Goal: Information Seeking & Learning: Find specific fact

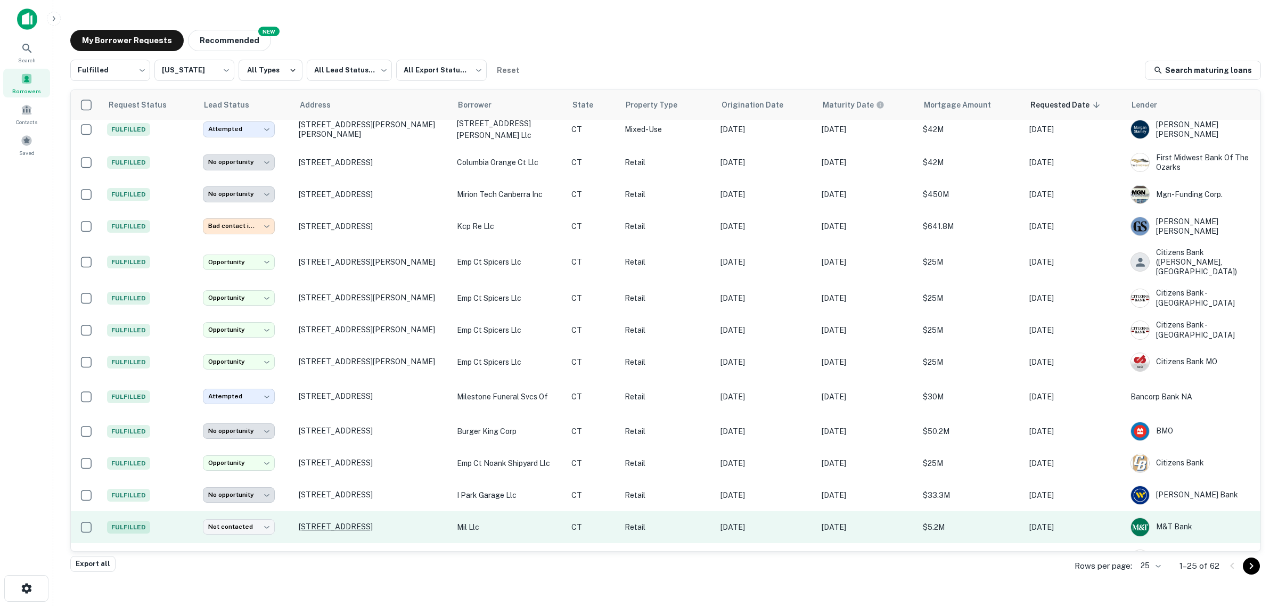
click at [352, 522] on p "[STREET_ADDRESS]" at bounding box center [372, 527] width 147 height 10
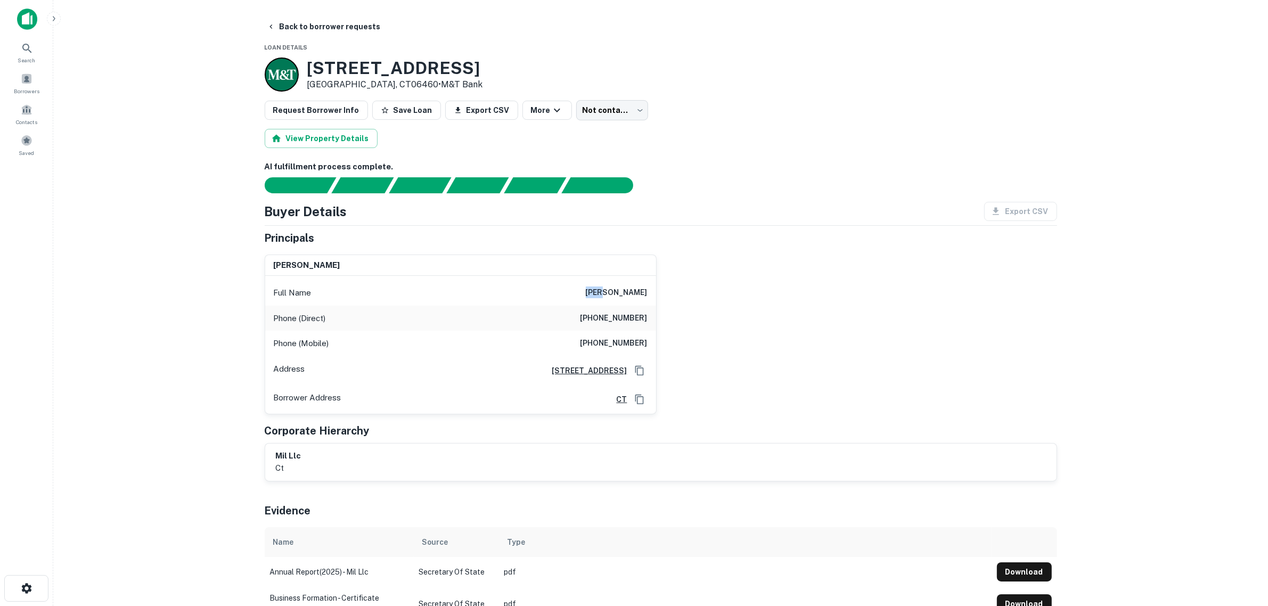
drag, startPoint x: 623, startPoint y: 294, endPoint x: 605, endPoint y: 293, distance: 17.6
click at [605, 293] on div "Full Name ilan cohen" at bounding box center [460, 293] width 391 height 26
copy h6 "ilan"
click at [141, 312] on main "Back to borrower requests Loan Details 1083 Boston Post Rd Milford, CT06460 • M…" at bounding box center [660, 303] width 1214 height 606
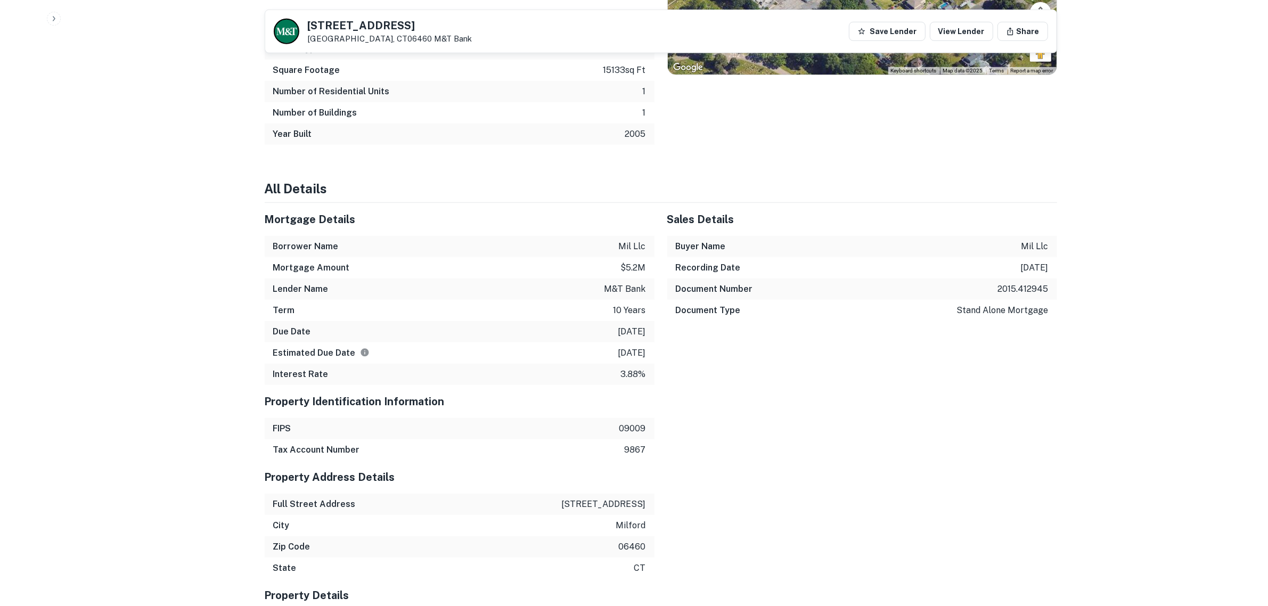
scroll to position [998, 0]
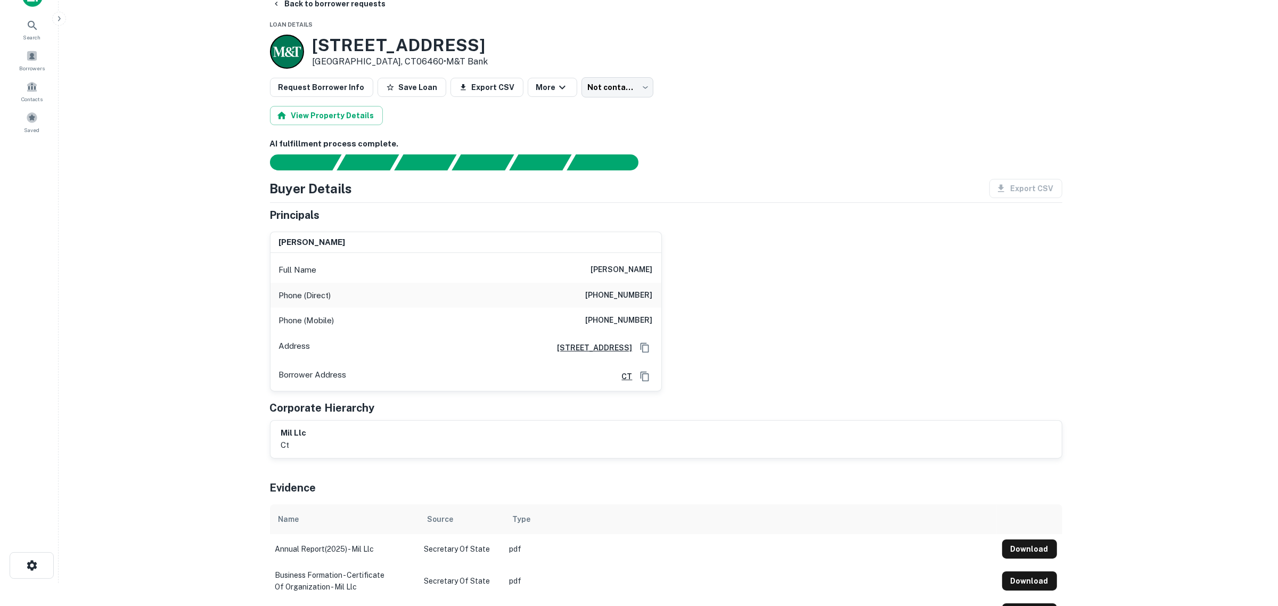
scroll to position [0, 0]
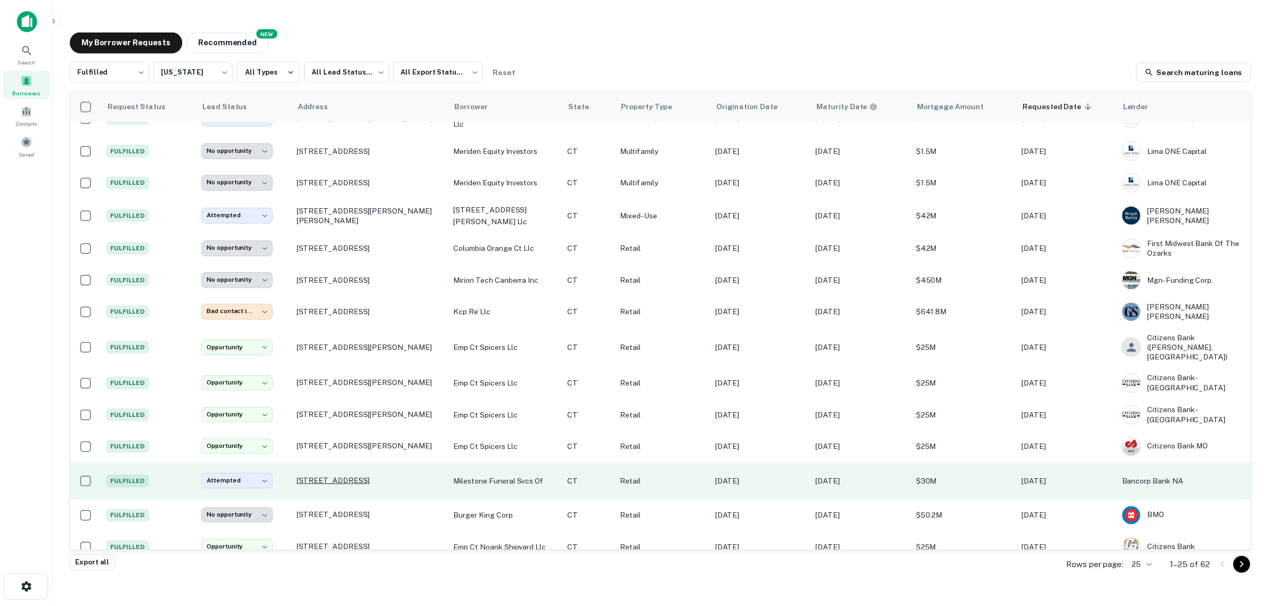
scroll to position [372, 0]
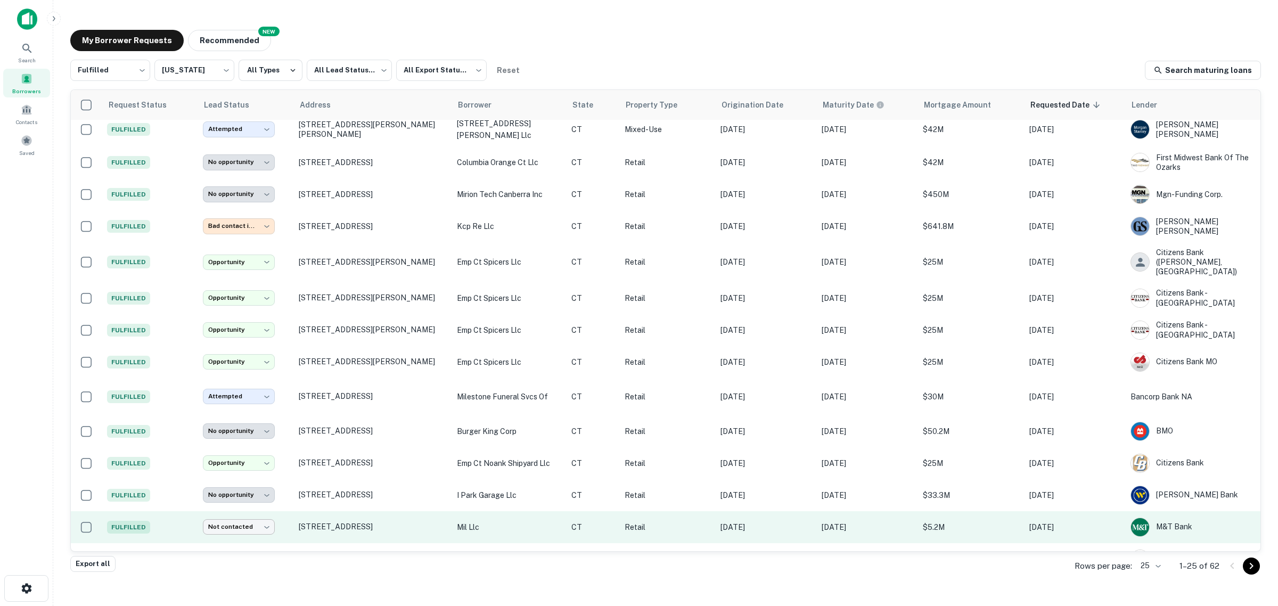
click at [265, 498] on body "**********" at bounding box center [639, 303] width 1278 height 606
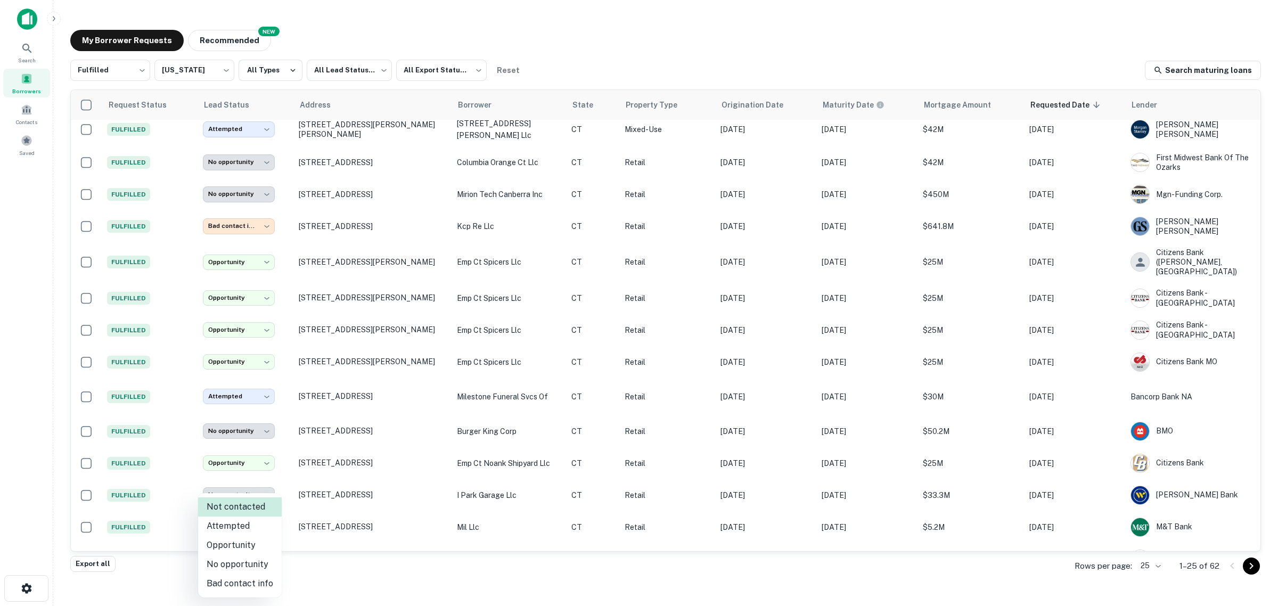
click at [225, 527] on li "Attempted" at bounding box center [240, 525] width 84 height 19
type input "*********"
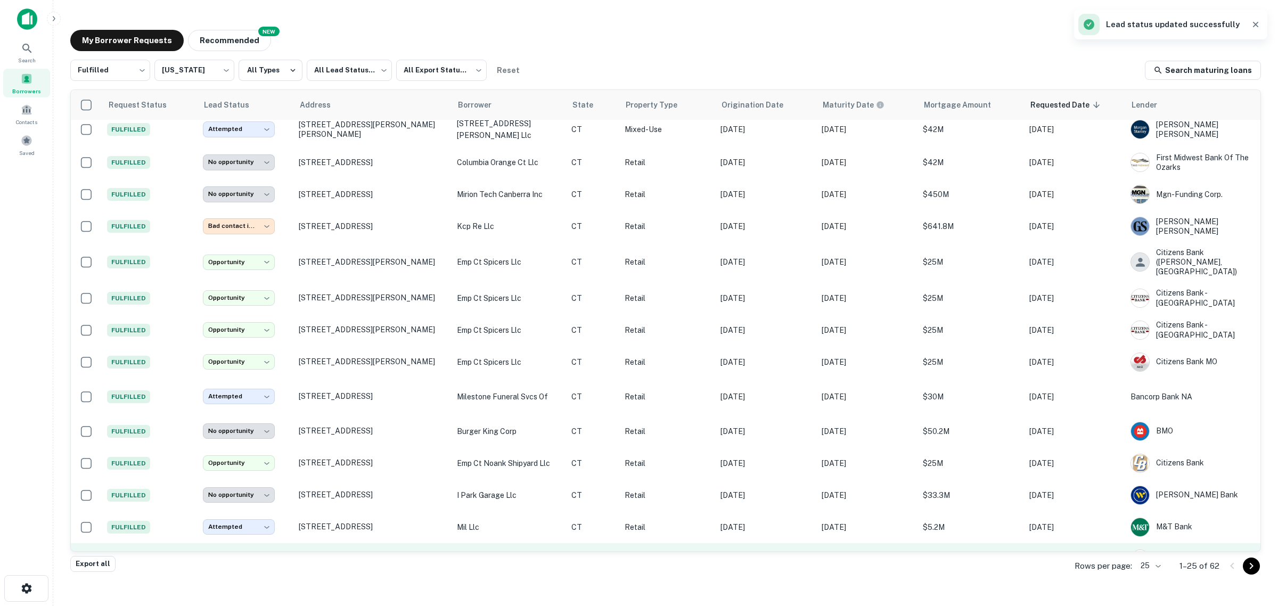
click at [324, 554] on p "[STREET_ADDRESS]" at bounding box center [372, 559] width 147 height 10
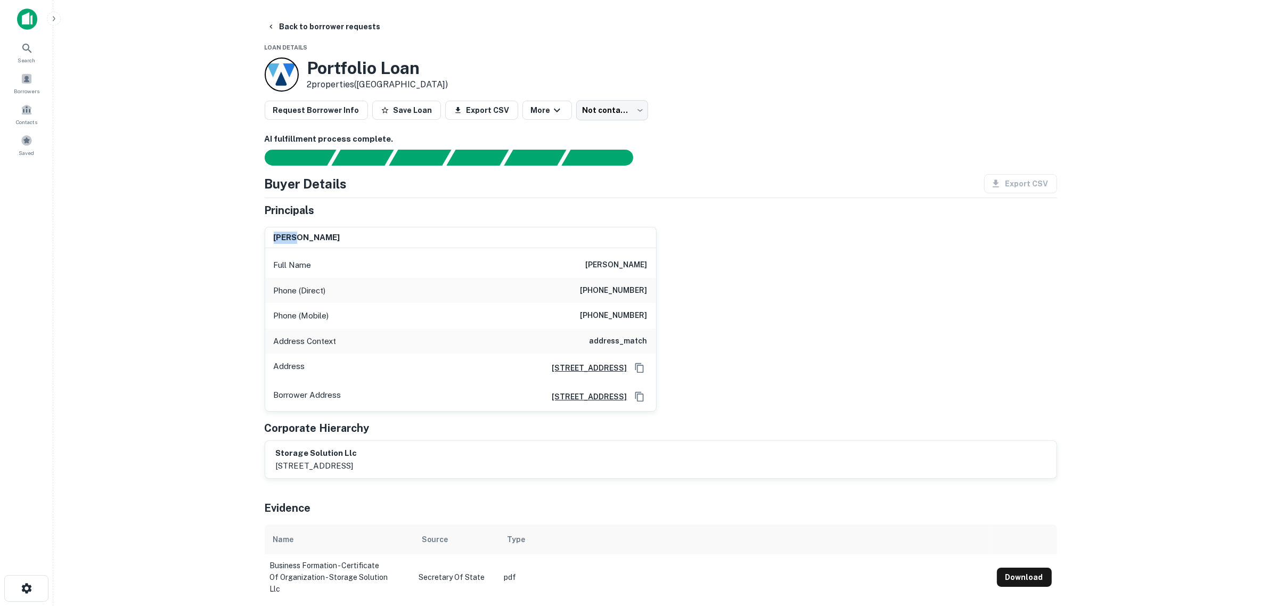
drag, startPoint x: 293, startPoint y: 237, endPoint x: 270, endPoint y: 240, distance: 23.0
click at [270, 240] on div "geir hjorth" at bounding box center [460, 237] width 391 height 21
copy h6 "geir"
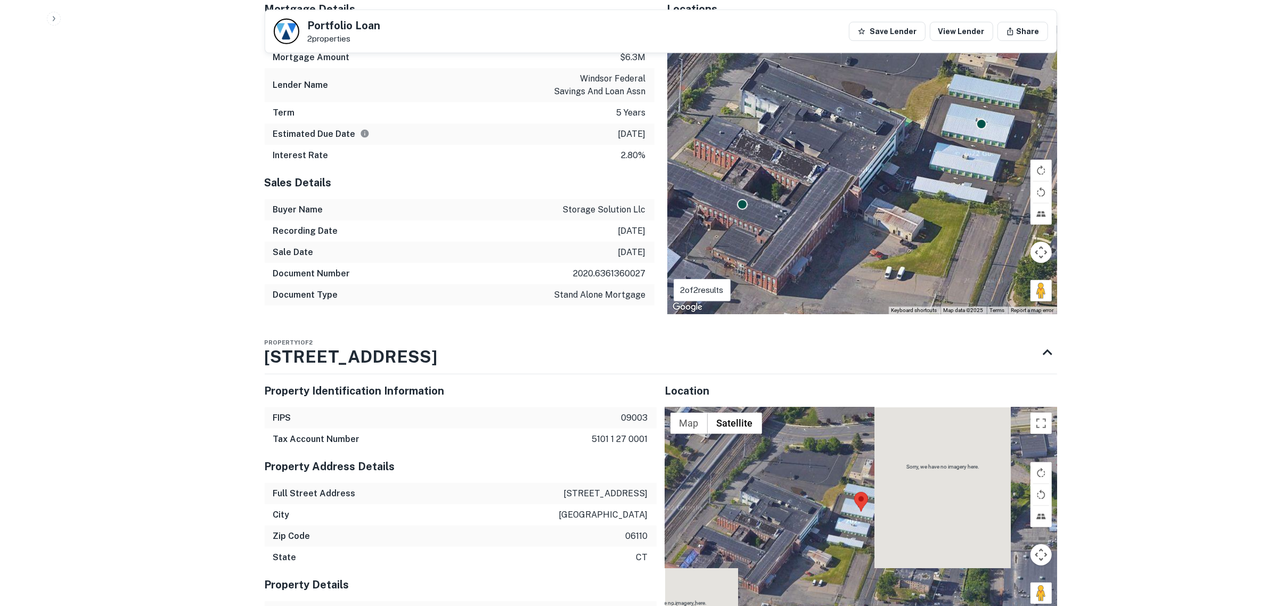
scroll to position [799, 0]
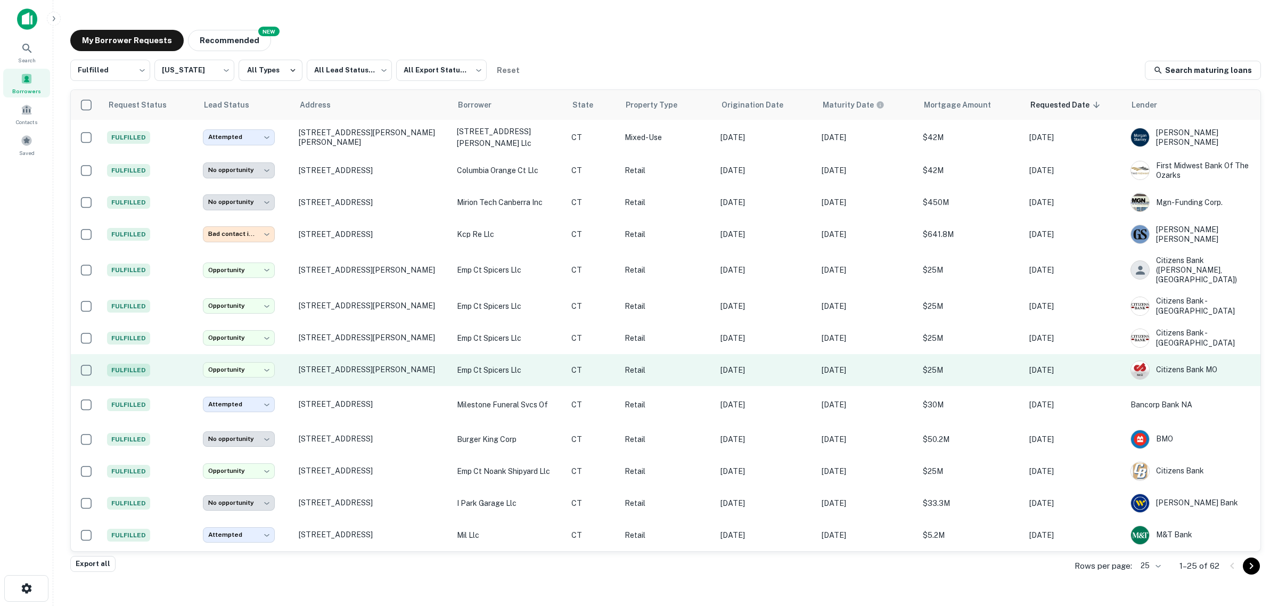
scroll to position [372, 0]
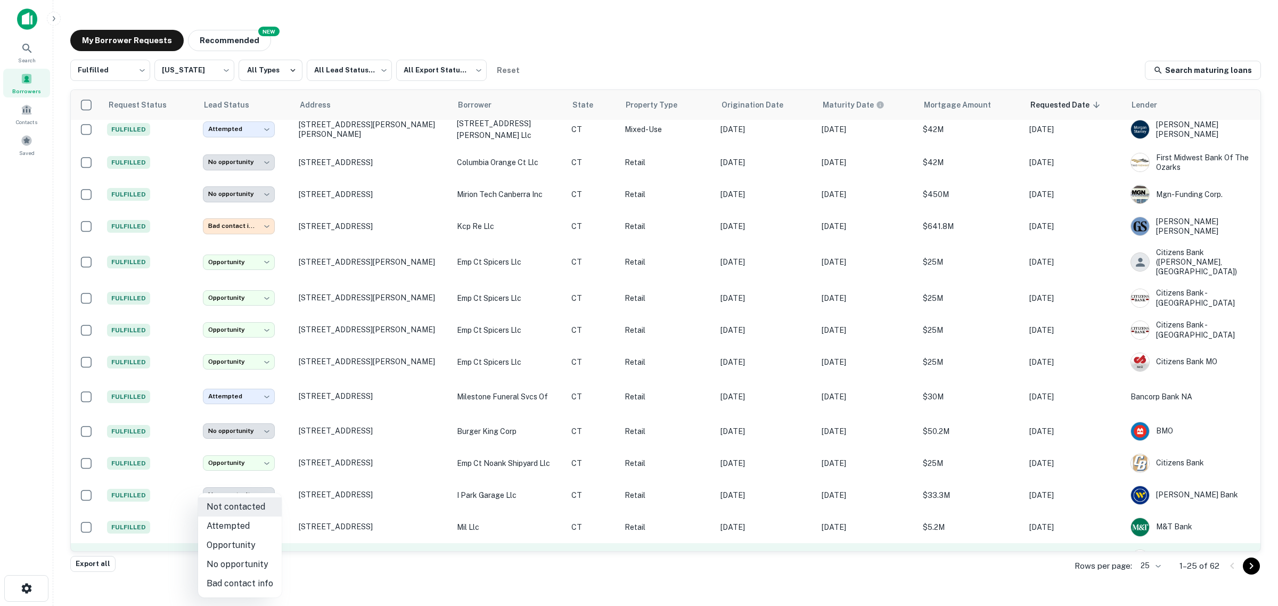
click at [245, 531] on body "**********" at bounding box center [639, 303] width 1278 height 606
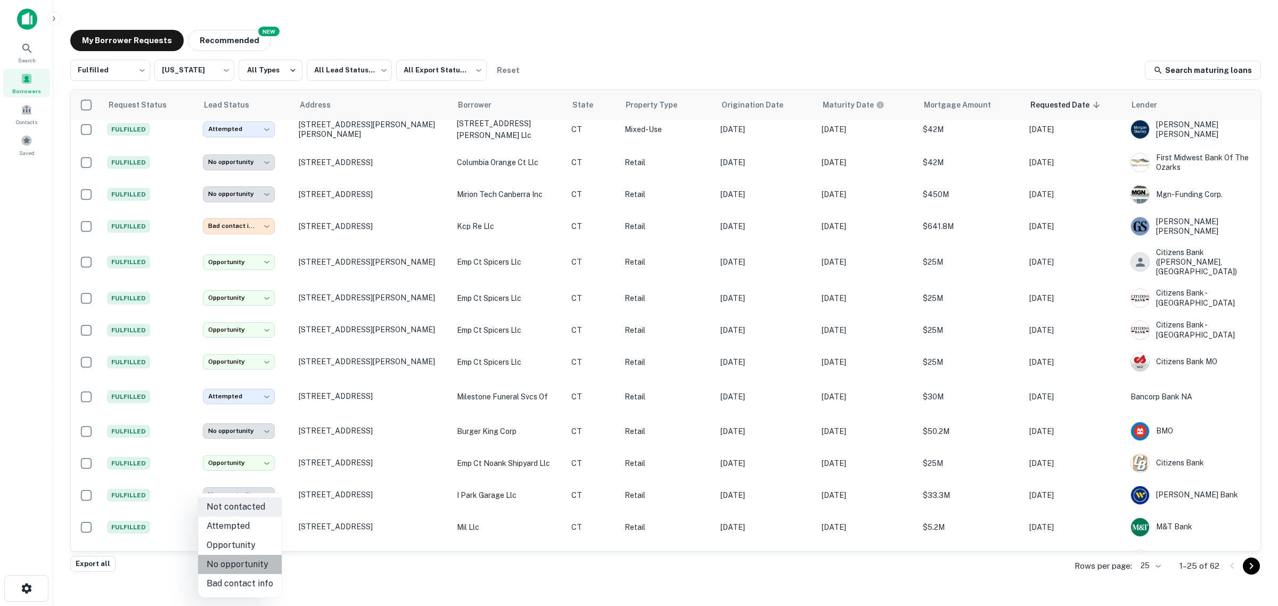
click at [245, 561] on li "No opportunity" at bounding box center [240, 564] width 84 height 19
type input "**********"
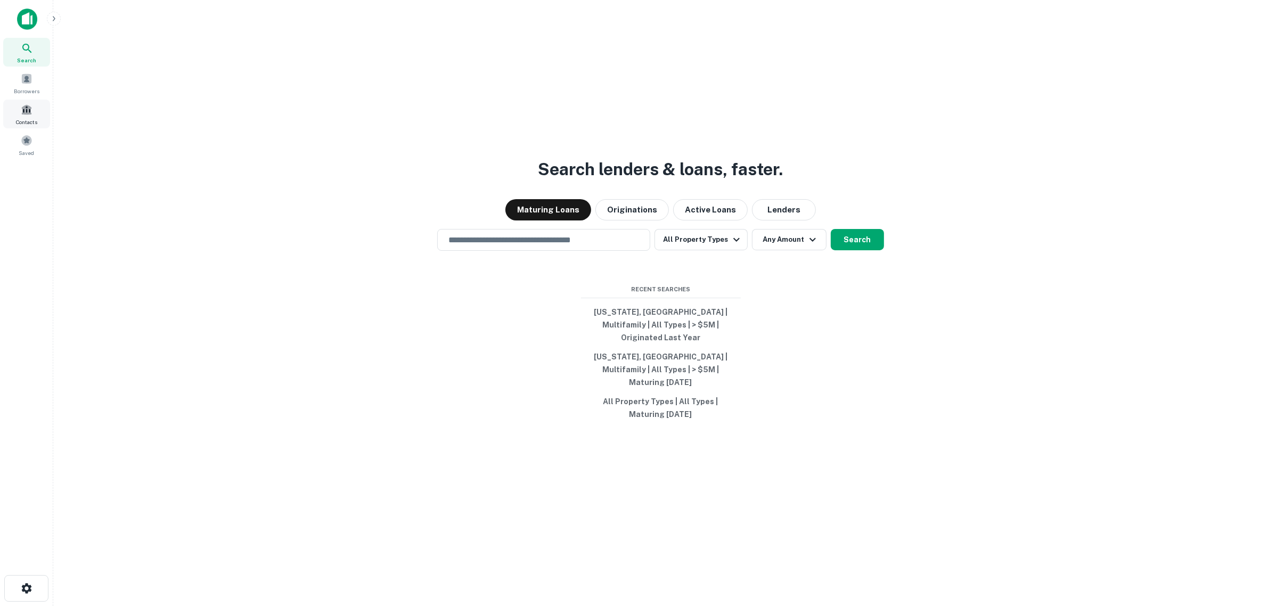
click at [20, 115] on div "Contacts" at bounding box center [26, 114] width 47 height 29
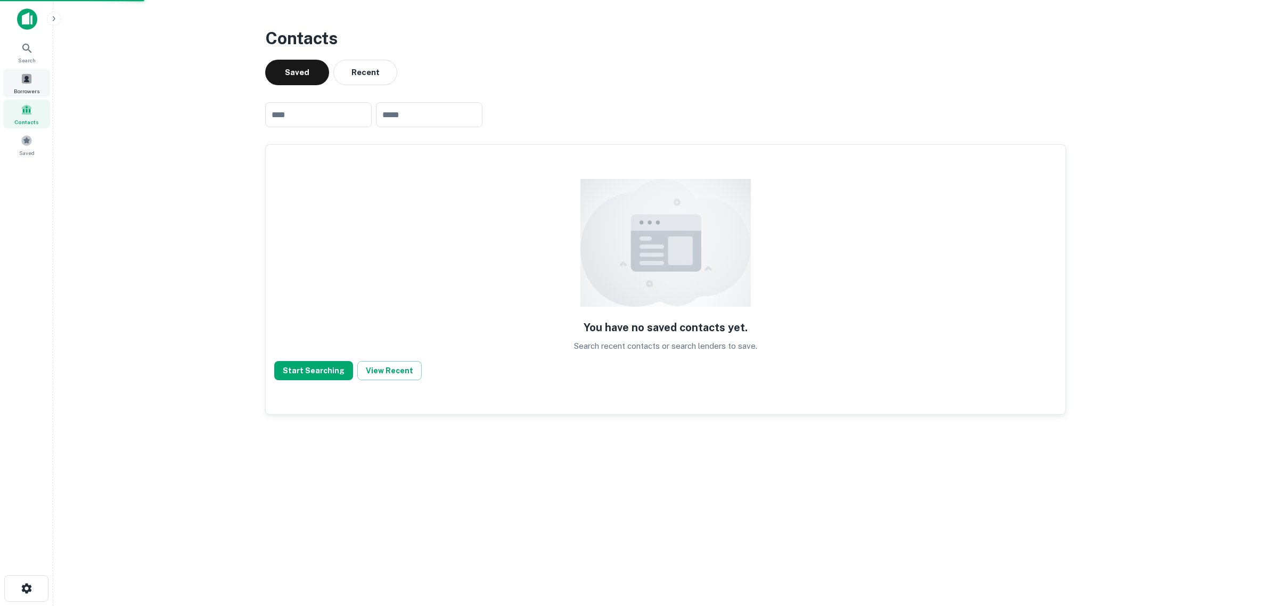
click at [29, 85] on div "Borrowers" at bounding box center [26, 83] width 47 height 29
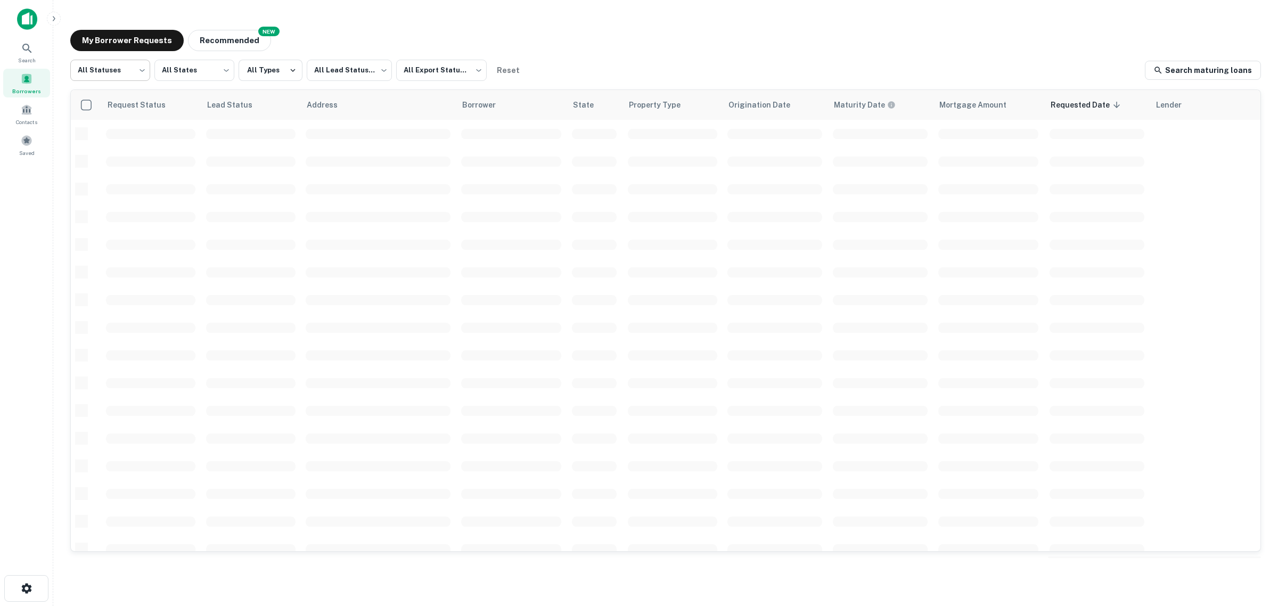
click at [89, 73] on body "Search Borrowers Contacts Saved My Borrower Requests NEW Recommended All Status…" at bounding box center [639, 303] width 1278 height 606
click at [101, 131] on li "Fulfilled" at bounding box center [110, 136] width 80 height 19
type input "*********"
click at [179, 70] on body "Search Borrowers Contacts Saved My Borrower Requests NEW Recommended Fulfilled …" at bounding box center [639, 303] width 1278 height 606
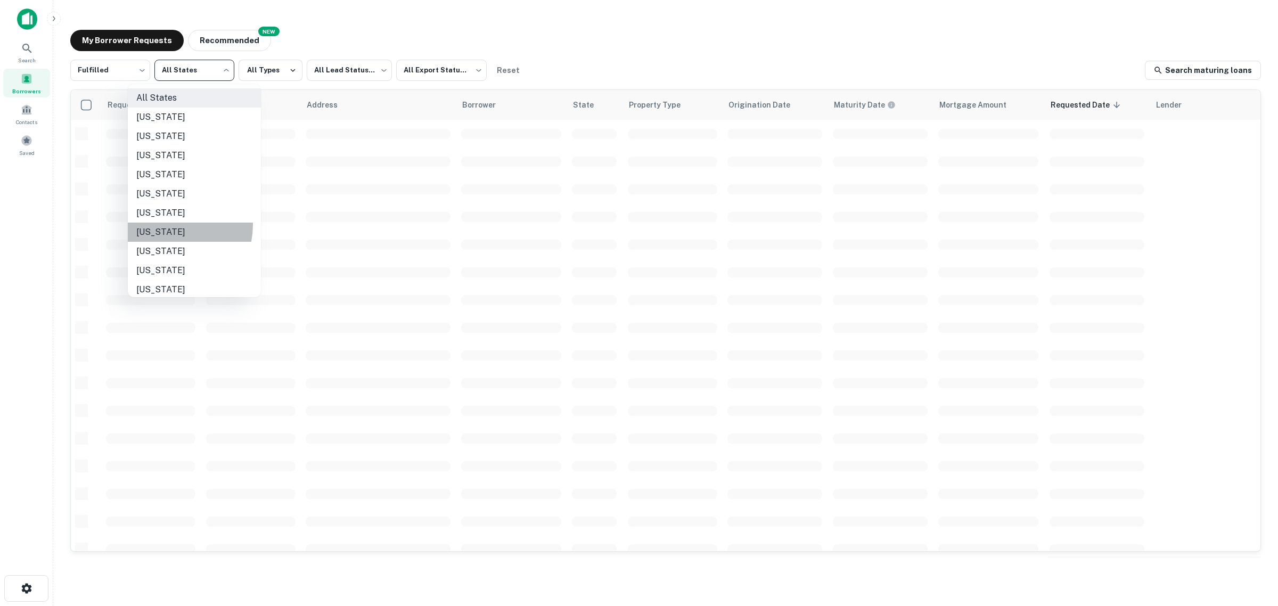
click at [164, 225] on li "[US_STATE]" at bounding box center [194, 232] width 133 height 19
type input "**"
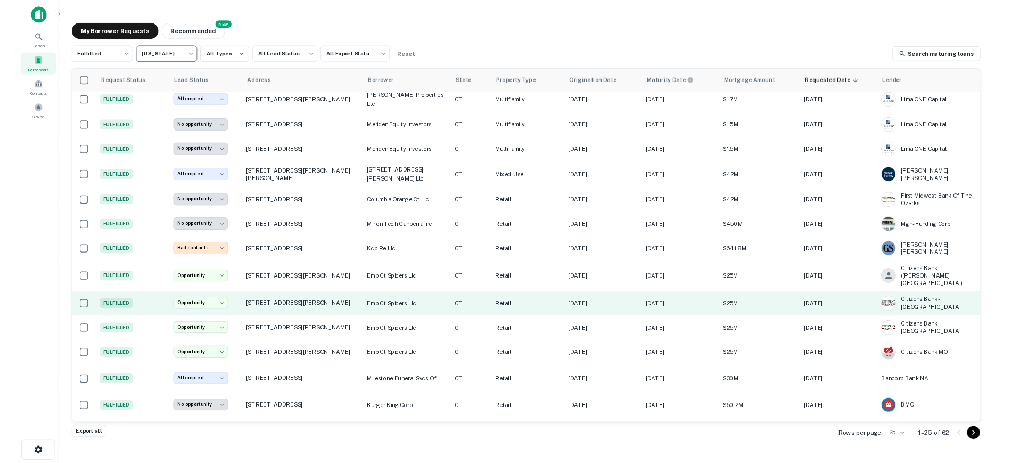
scroll to position [238, 0]
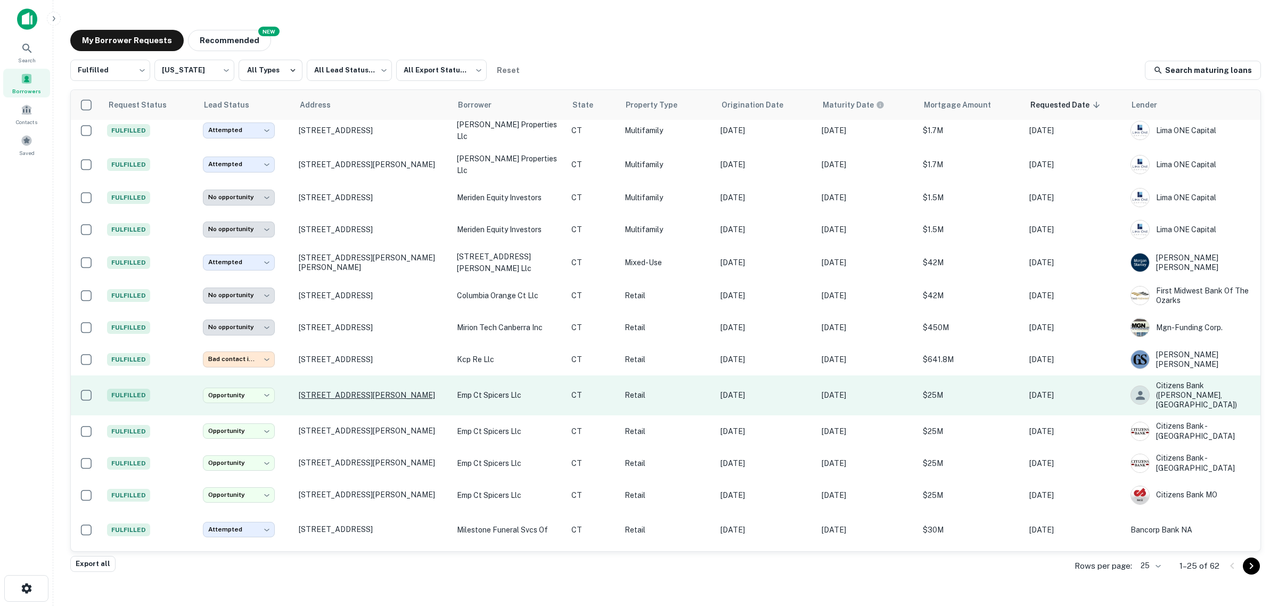
click at [337, 390] on p "[STREET_ADDRESS][PERSON_NAME]" at bounding box center [372, 395] width 147 height 10
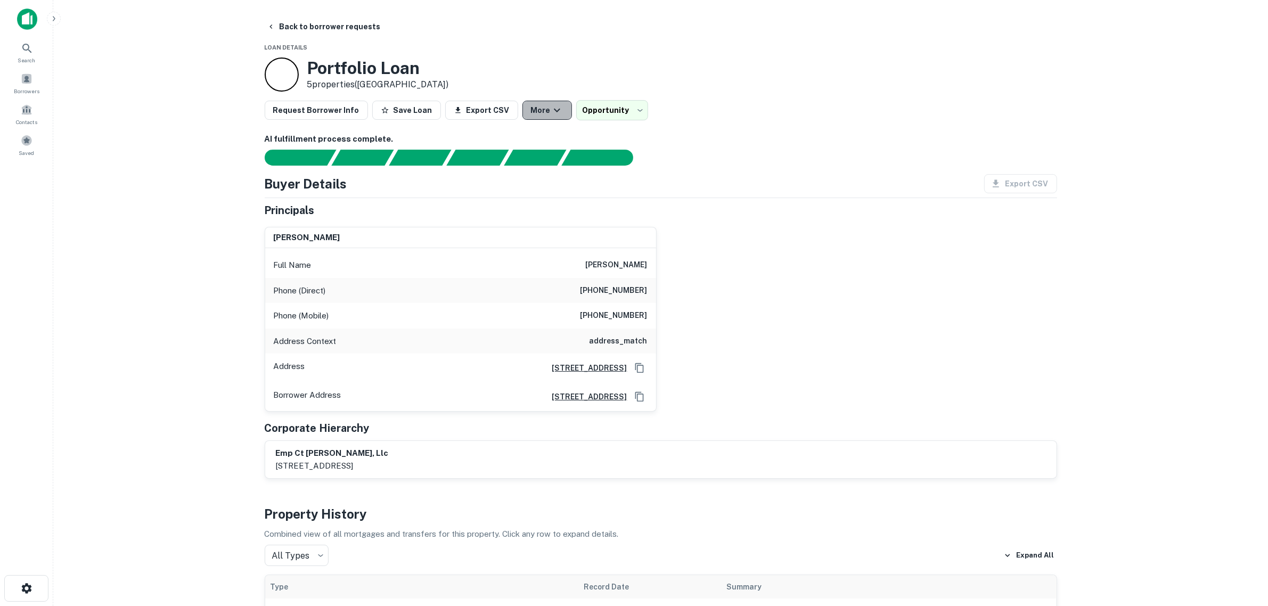
click at [529, 114] on button "More" at bounding box center [547, 110] width 50 height 19
click at [525, 171] on icon "button" at bounding box center [521, 166] width 11 height 11
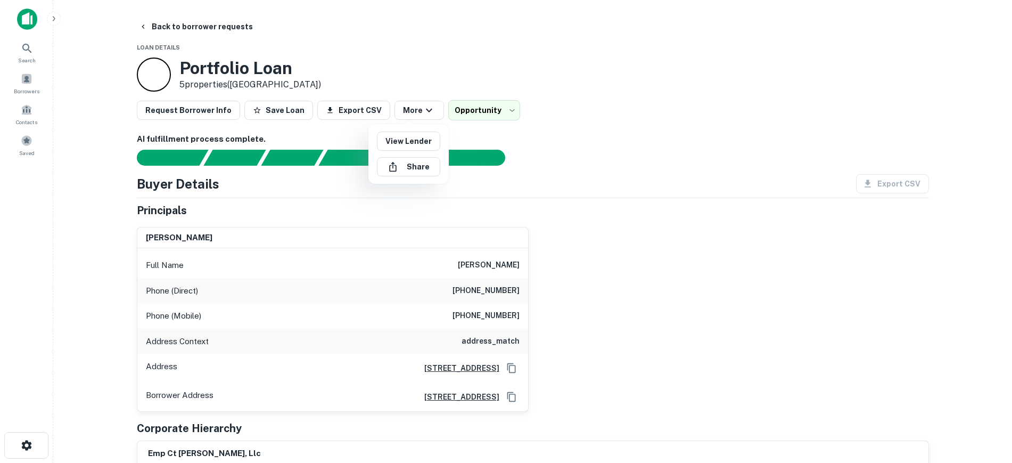
click at [678, 297] on div at bounding box center [506, 231] width 1012 height 463
click at [423, 111] on icon "button" at bounding box center [429, 110] width 13 height 13
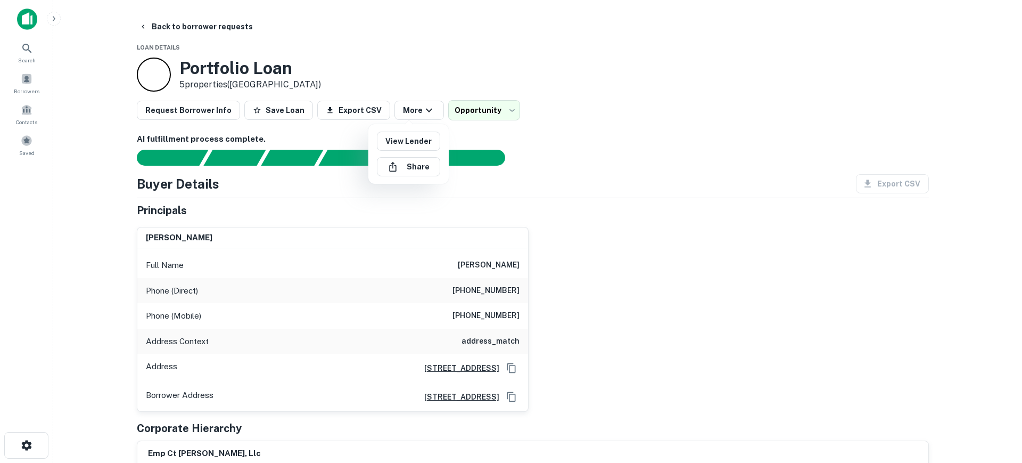
click at [74, 219] on div at bounding box center [511, 231] width 1022 height 463
